Goal: Task Accomplishment & Management: Use online tool/utility

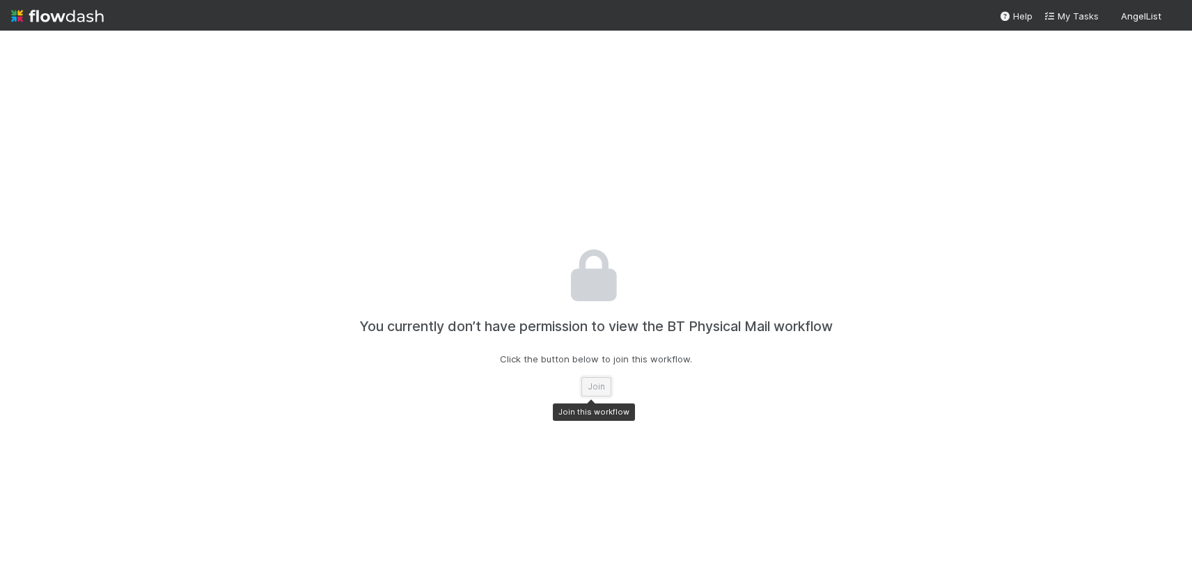
click at [597, 387] on button "Join" at bounding box center [596, 386] width 30 height 19
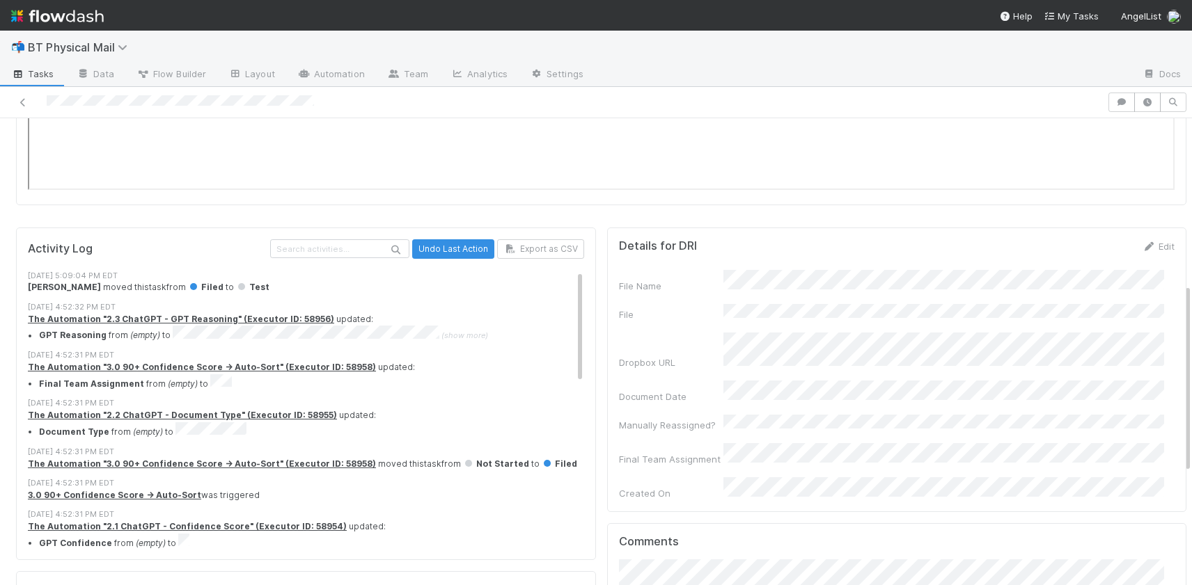
scroll to position [410, 0]
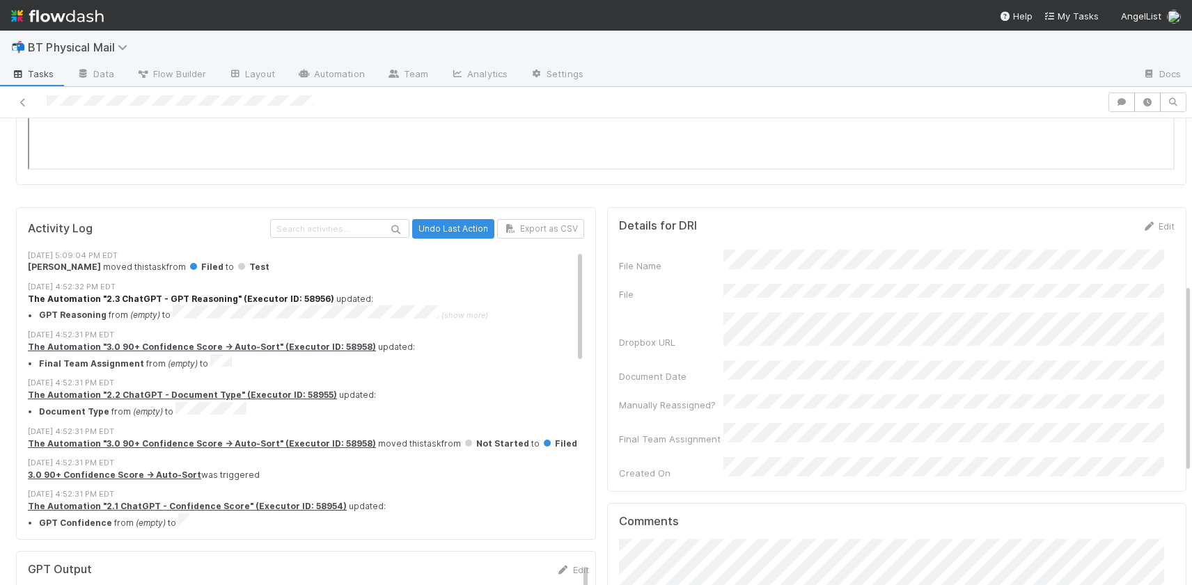
click at [280, 296] on strong "The Automation "2.3 ChatGPT - GPT Reasoning" (Executor ID: 58956)" at bounding box center [181, 299] width 306 height 10
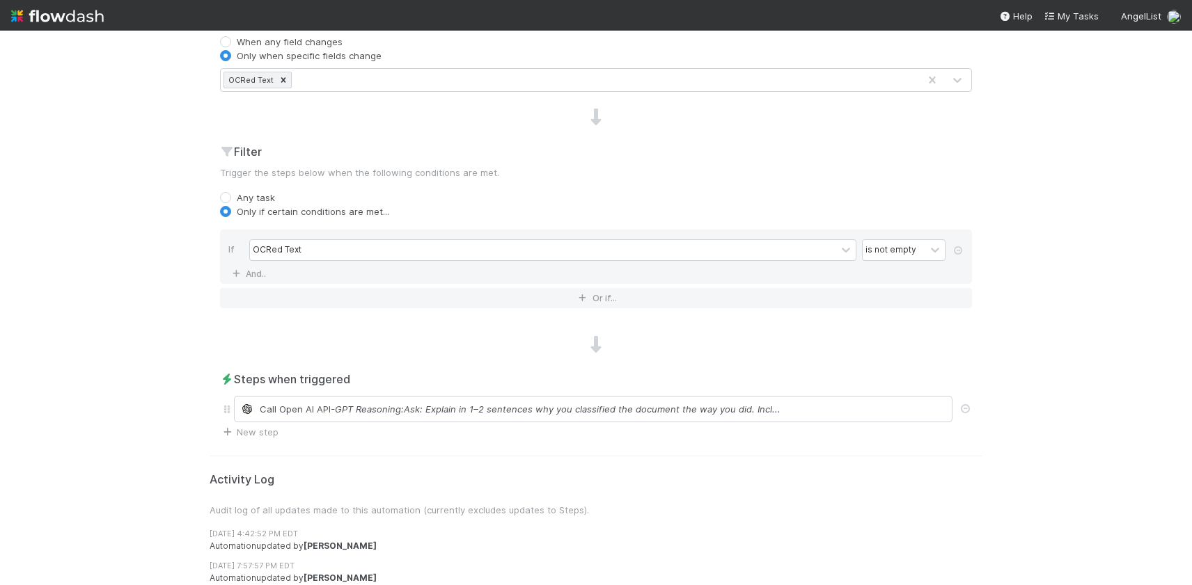
scroll to position [458, 0]
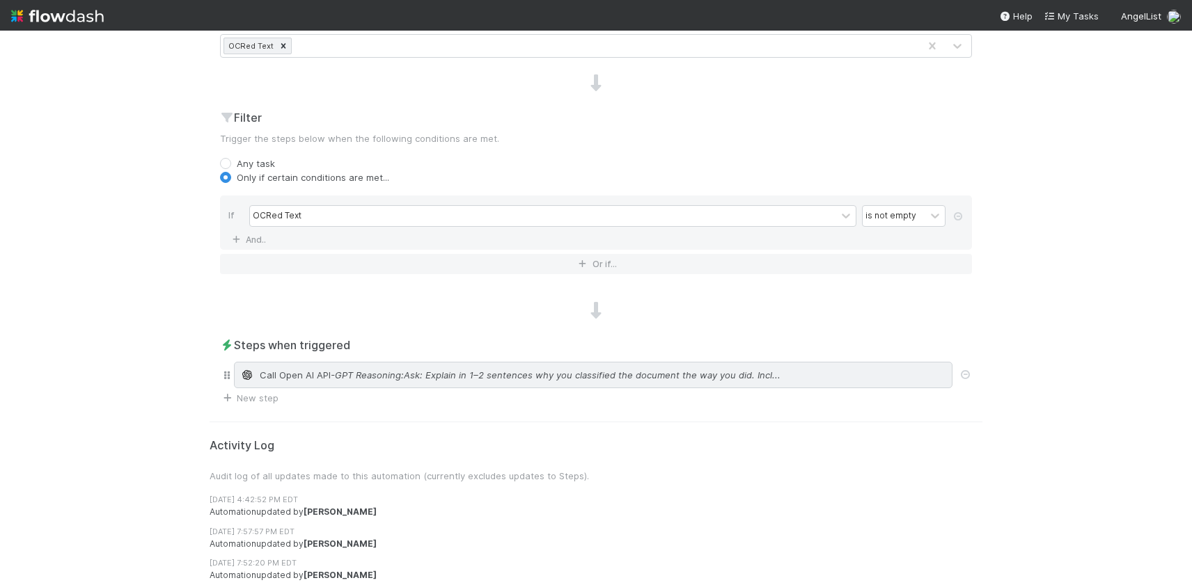
click at [394, 366] on div "Call Open AI API - GPT Reasoning:Ask: Explain in 1–2 sentences why you classifi…" at bounding box center [593, 375] width 718 height 26
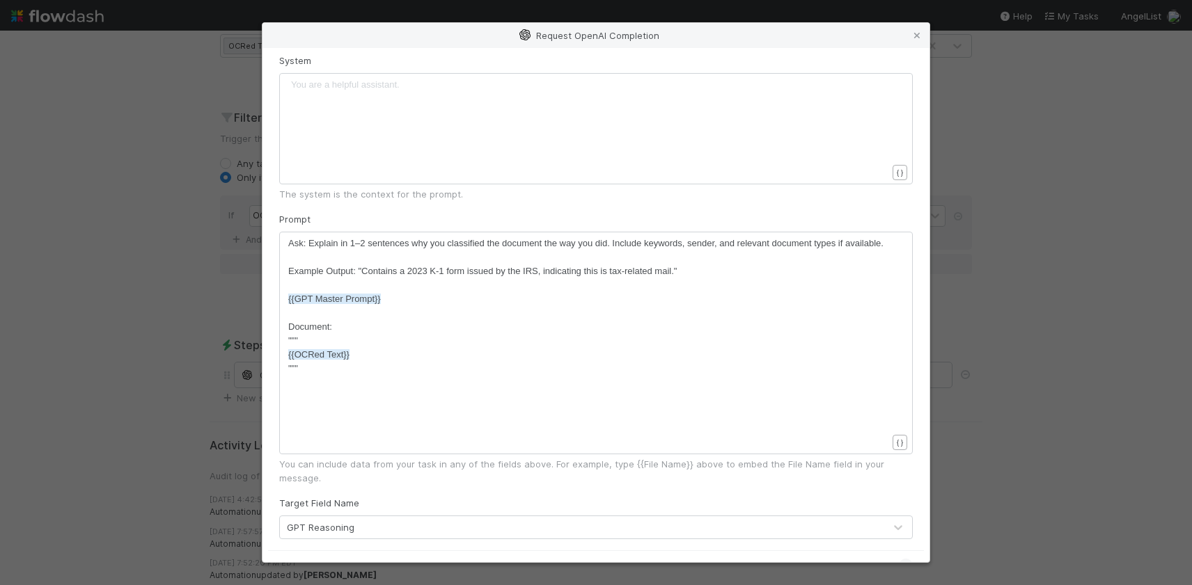
scroll to position [0, 0]
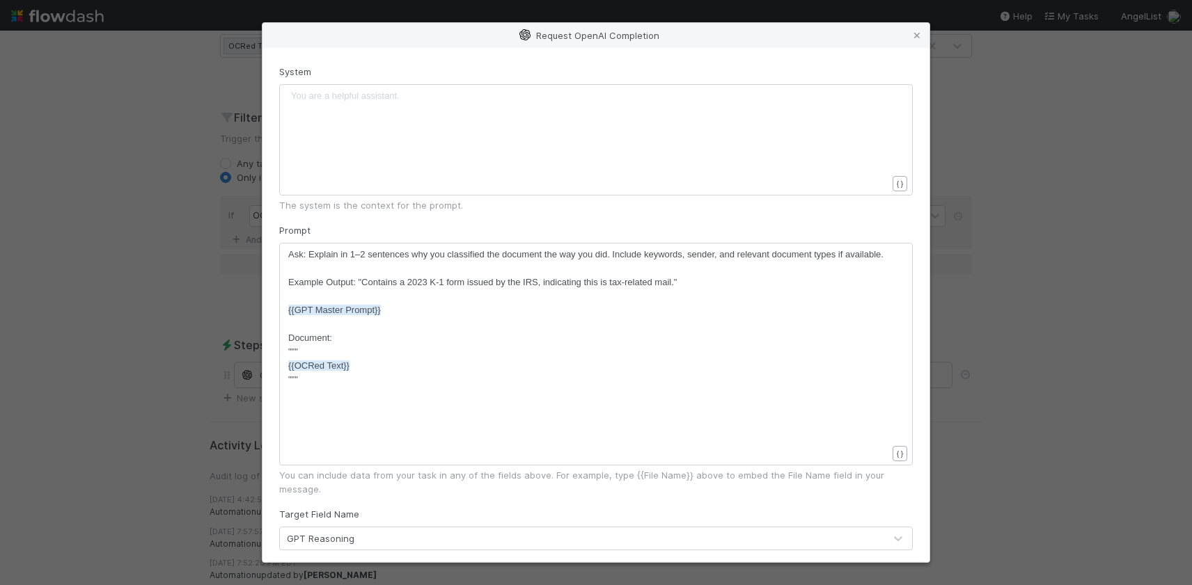
click at [940, 221] on div "Request OpenAI Completion System You are a helpful assistant. ​ x ​ { } The sys…" at bounding box center [596, 292] width 1192 height 585
